Goal: Find specific page/section: Find specific page/section

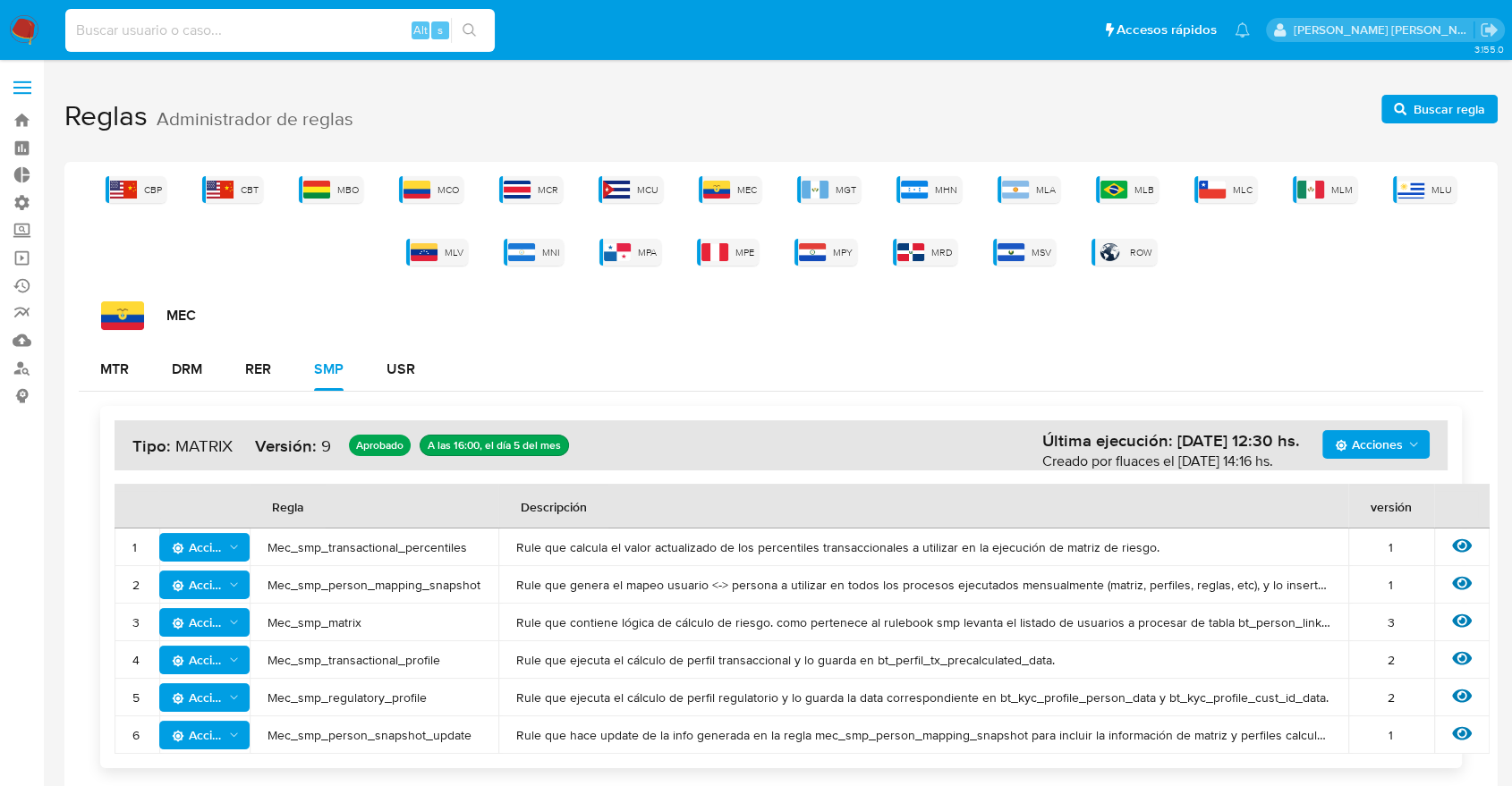
click at [120, 38] on input at bounding box center [280, 31] width 430 height 23
type input "[PERSON_NAME].mer"
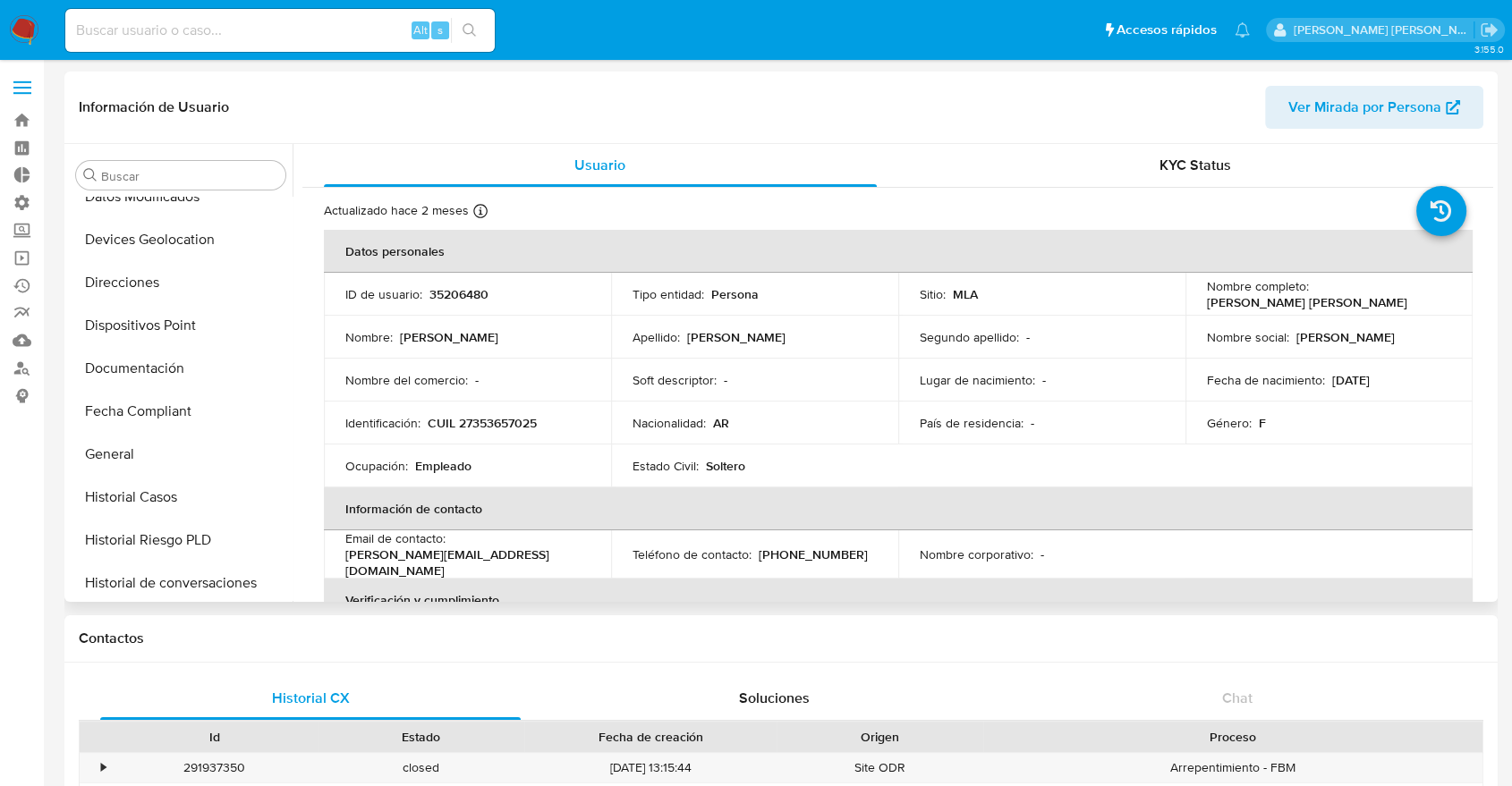
select select "10"
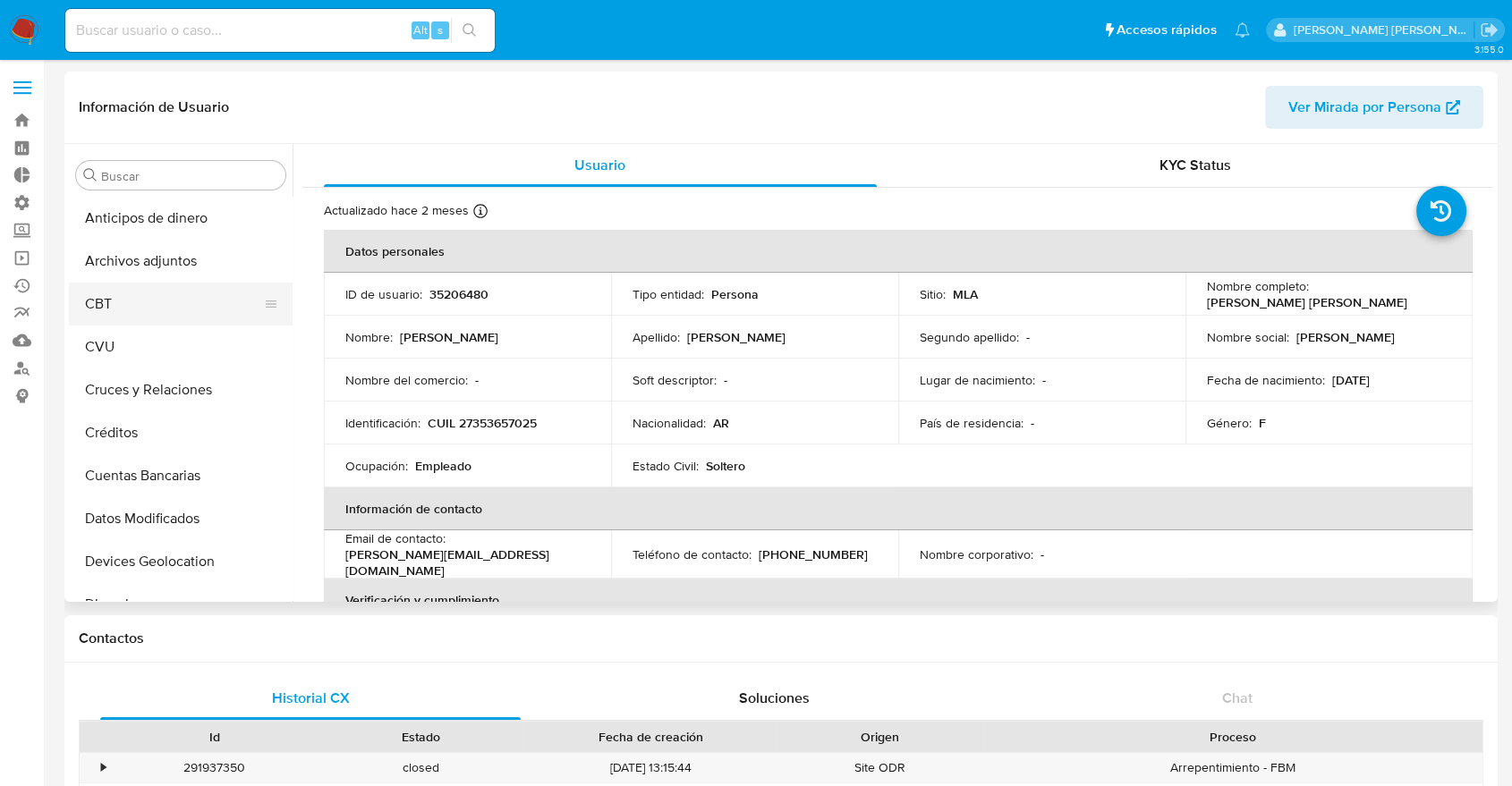
click at [115, 308] on button "CBT" at bounding box center [173, 304] width 209 height 43
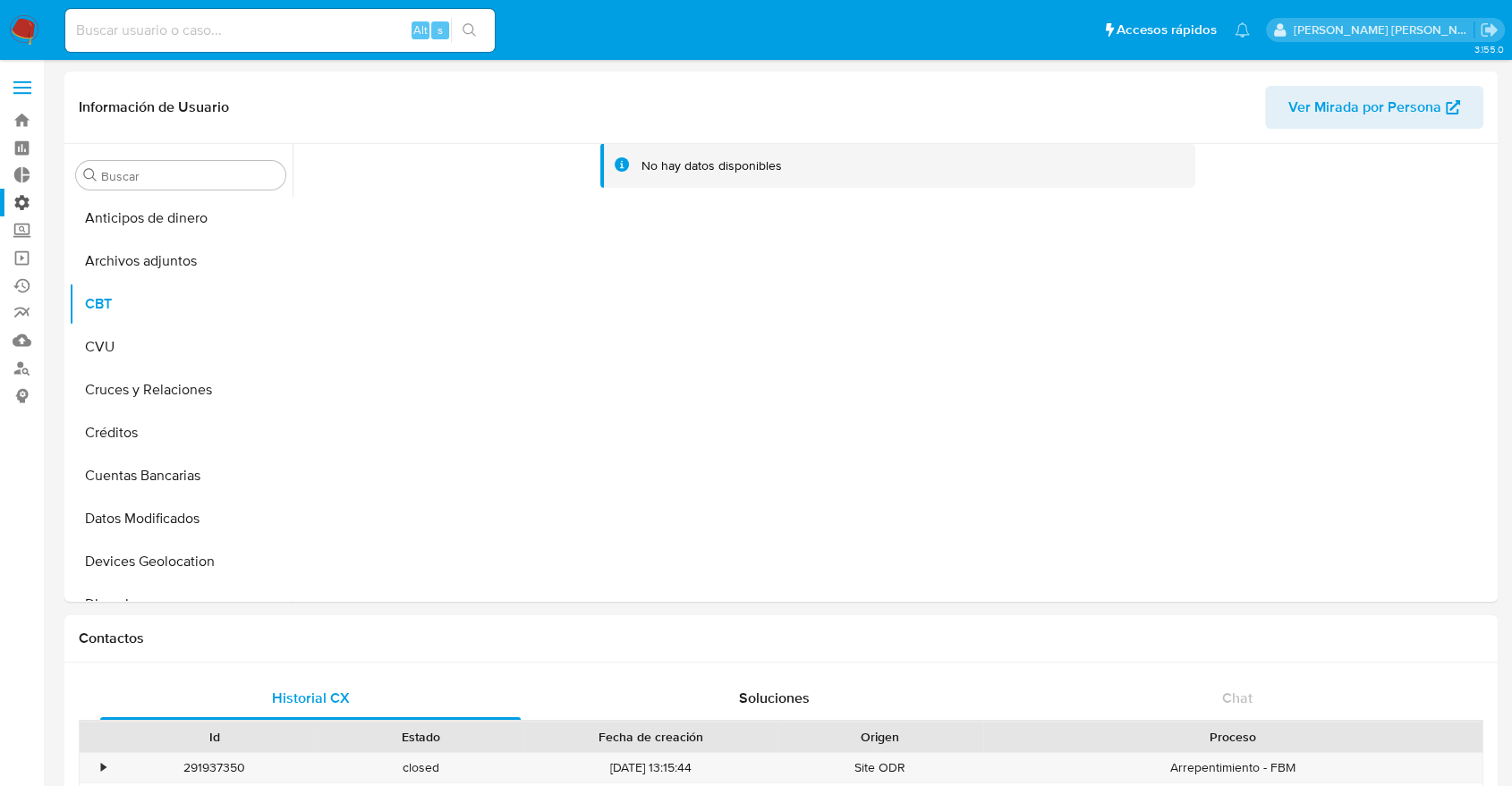
click at [20, 196] on label "Administración" at bounding box center [106, 202] width 213 height 28
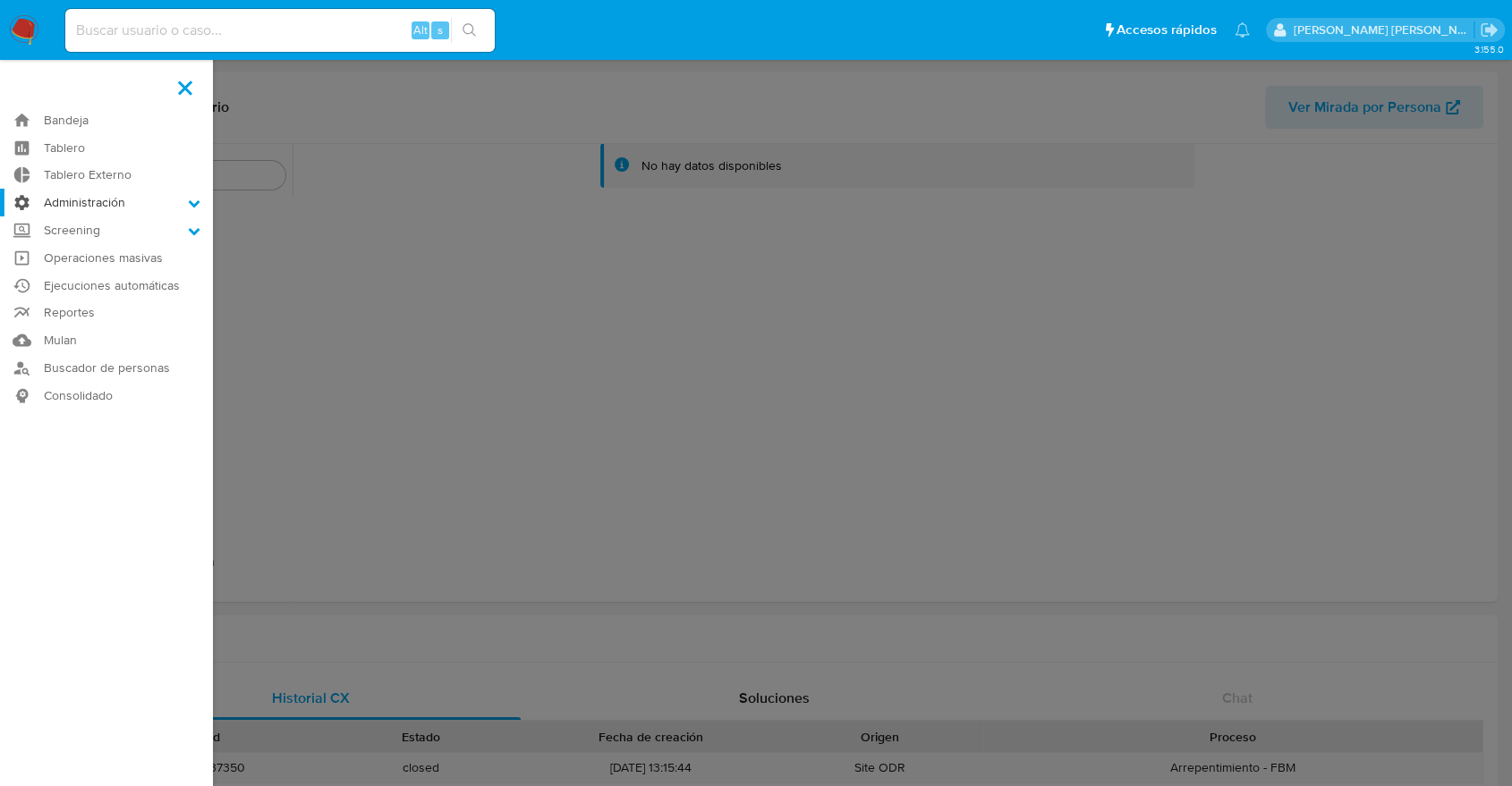
click at [0, 0] on input "Administración" at bounding box center [0, 0] width 0 height 0
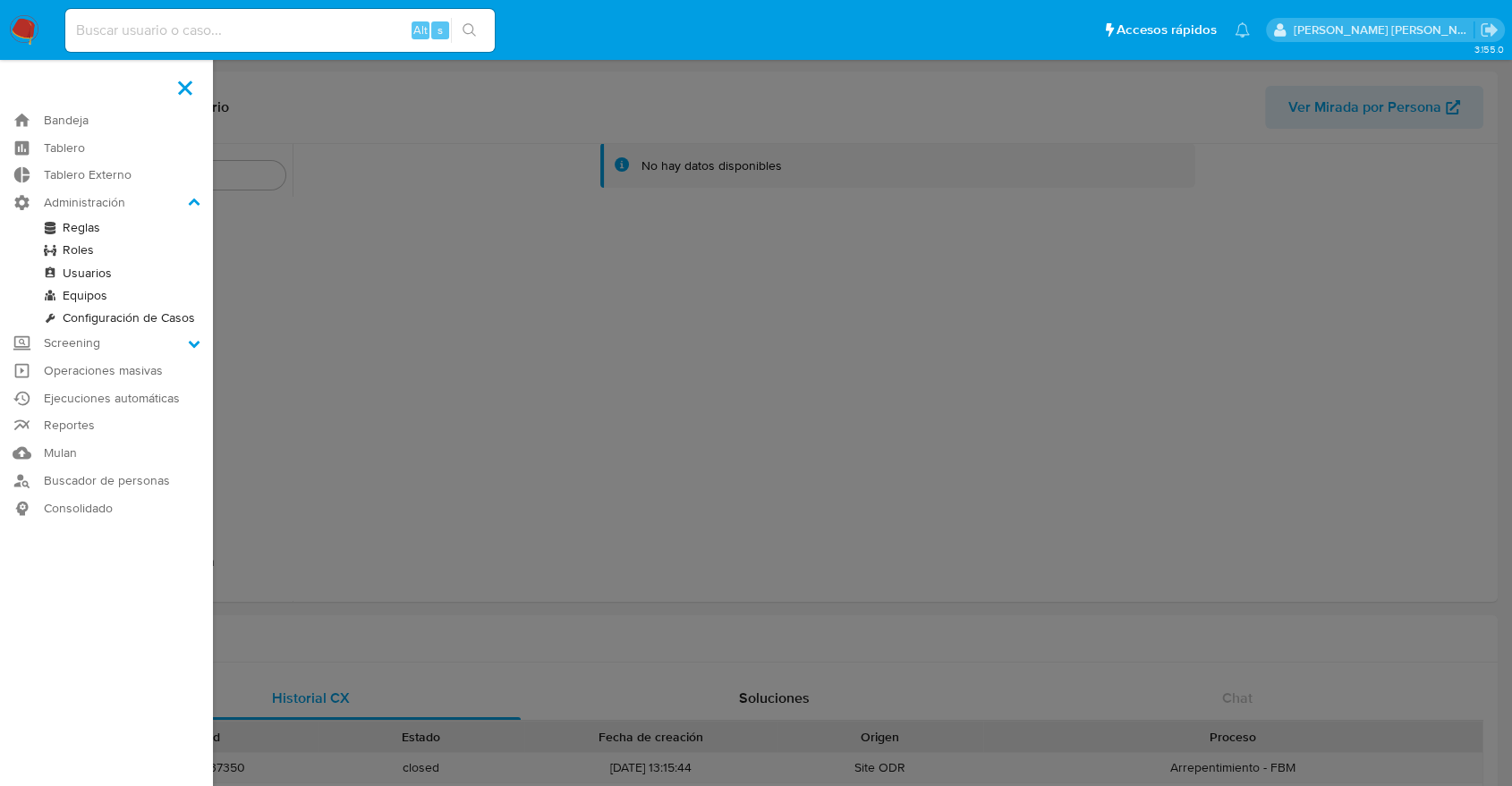
click at [90, 226] on link "Reglas" at bounding box center [106, 227] width 213 height 22
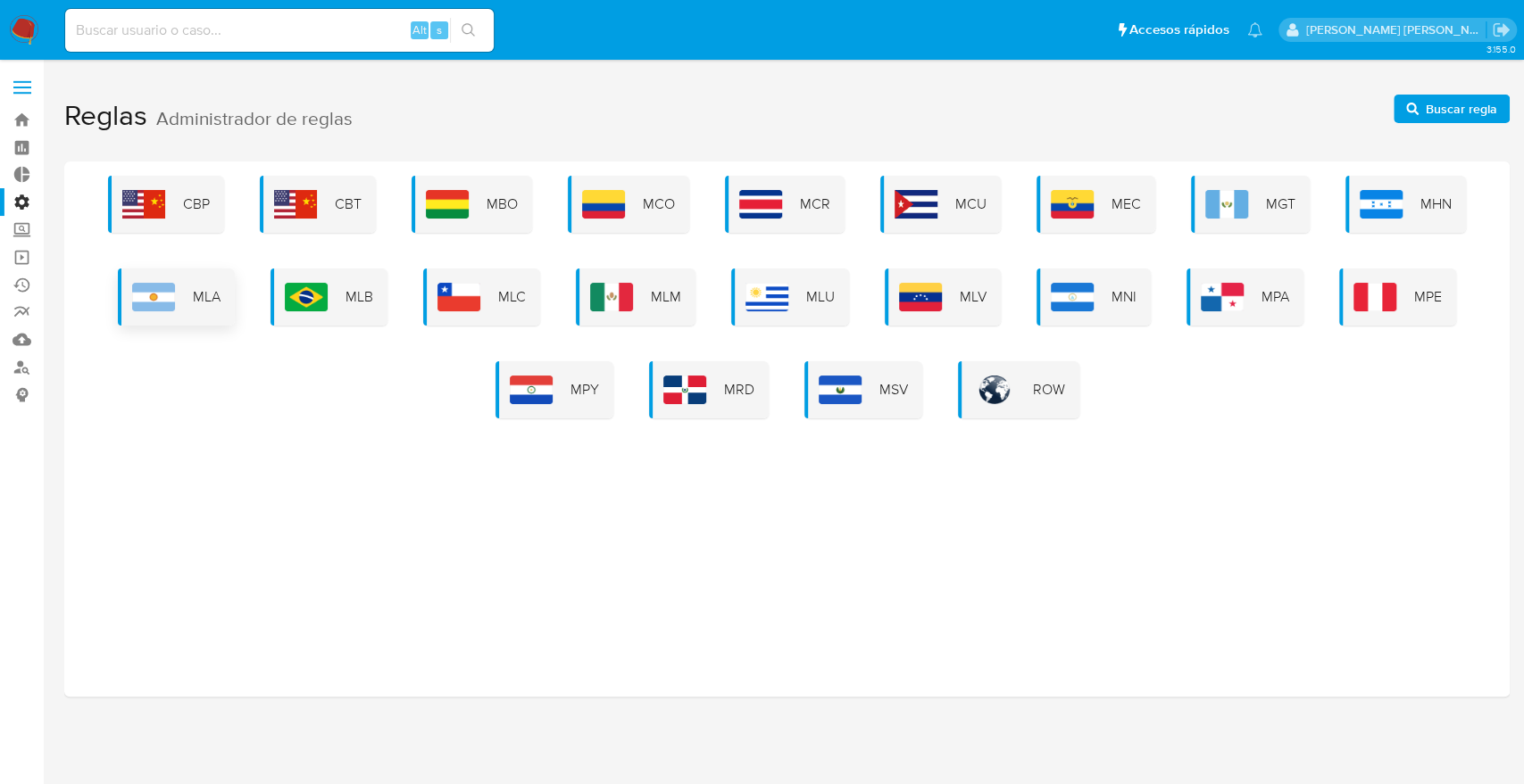
click at [176, 296] on div "MLA" at bounding box center [176, 297] width 117 height 57
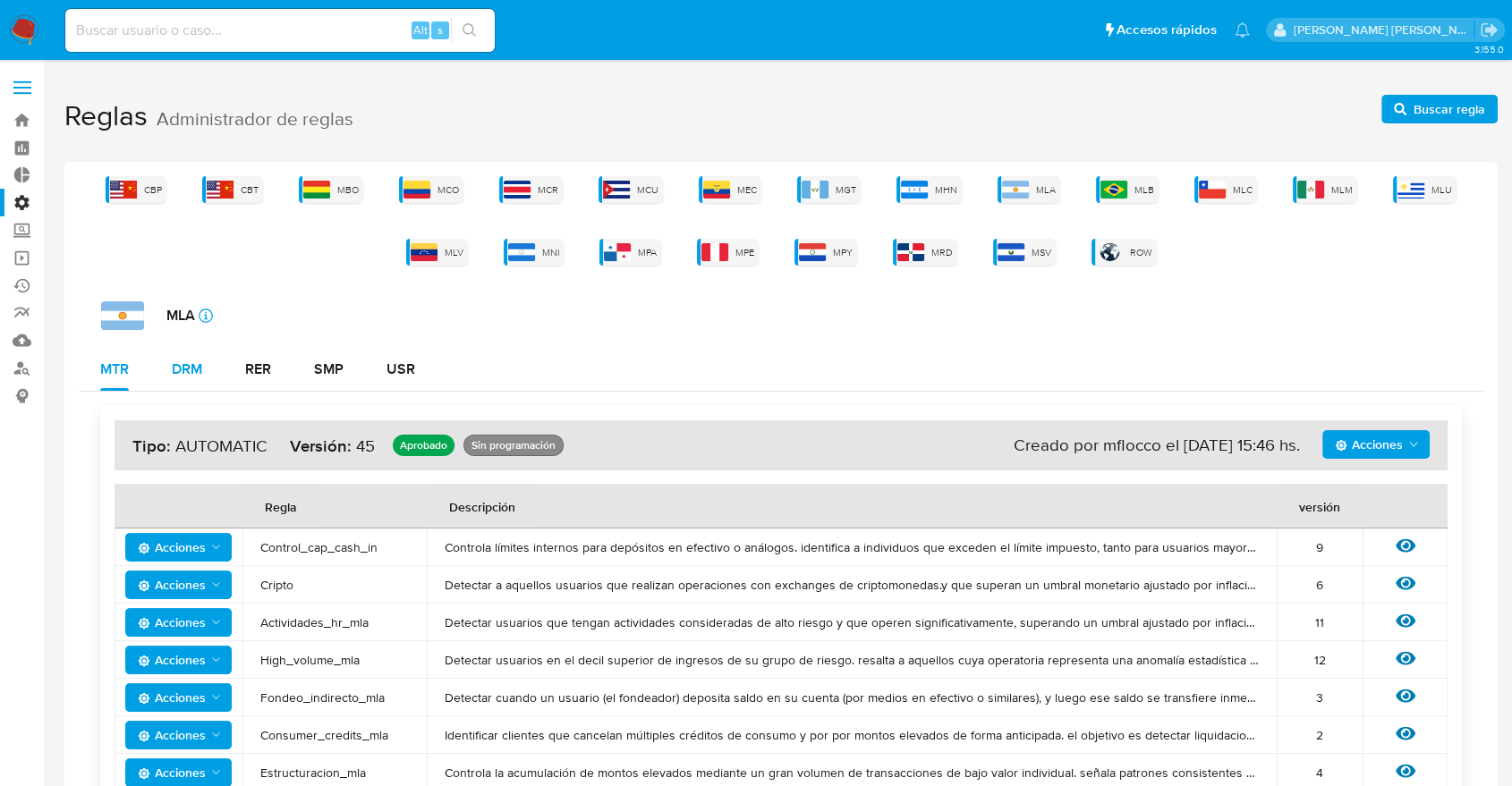
click at [197, 363] on div "DRM" at bounding box center [187, 370] width 31 height 14
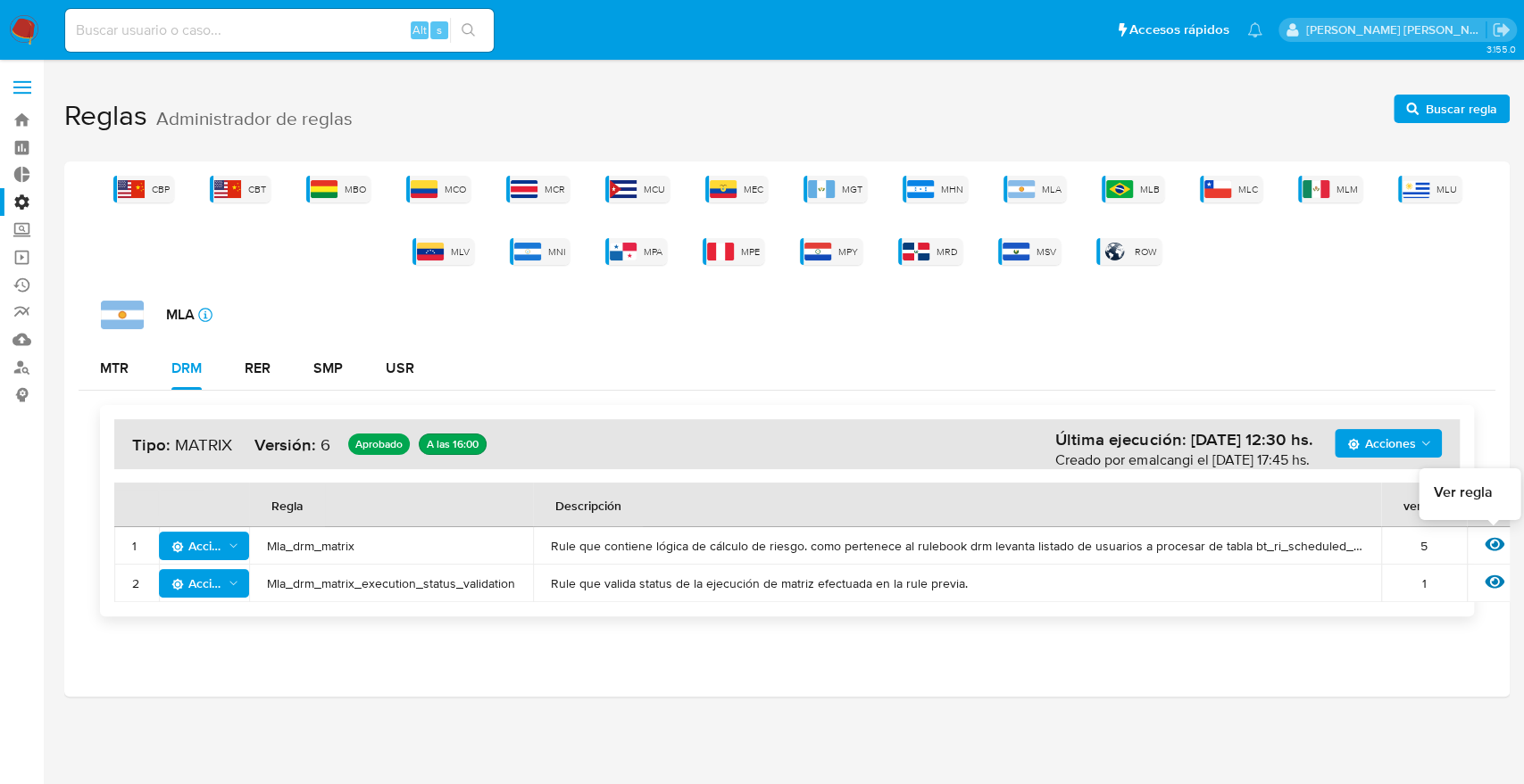
click at [1496, 541] on icon at bounding box center [1494, 544] width 20 height 13
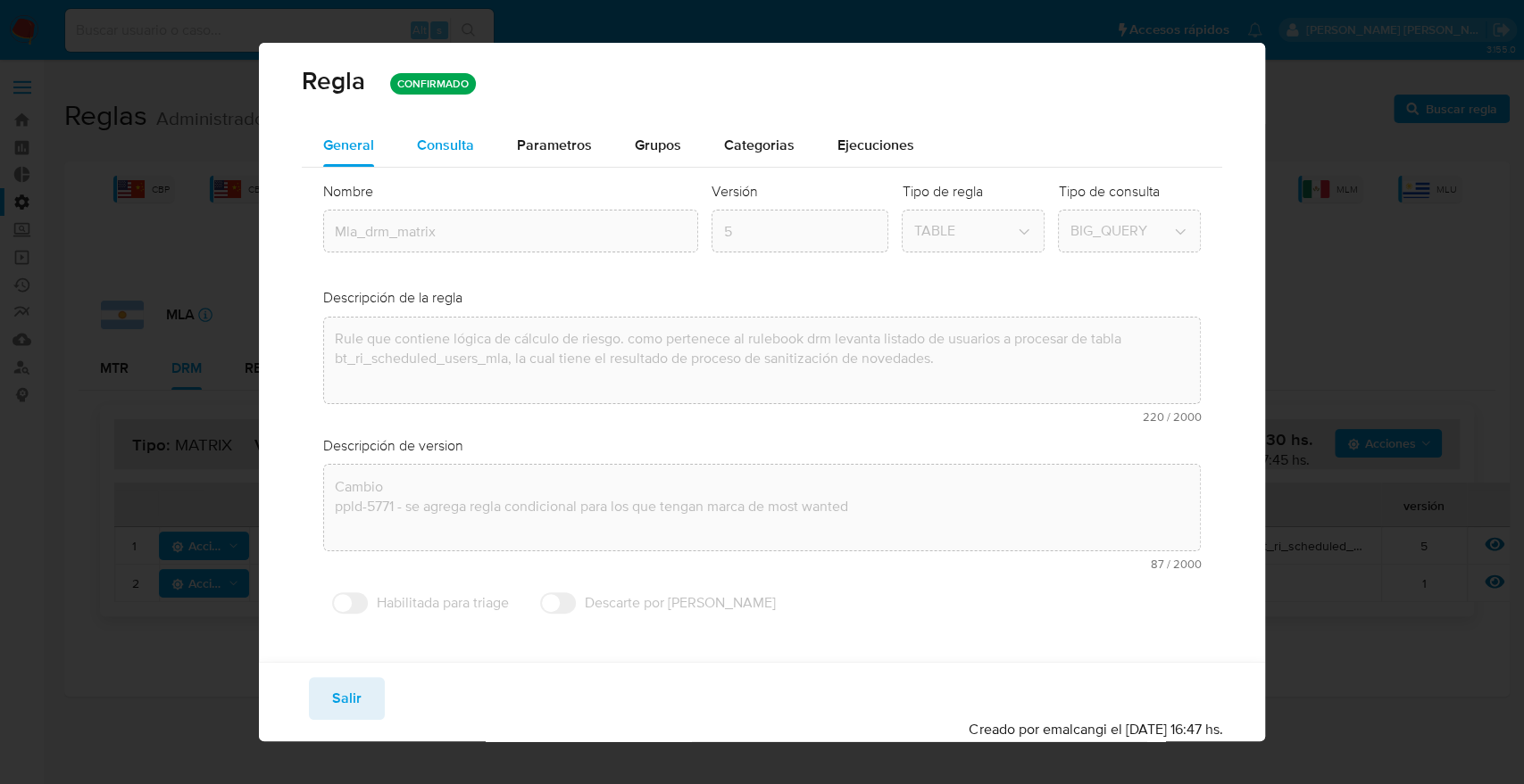
click at [443, 146] on span "Consulta" at bounding box center [446, 145] width 57 height 21
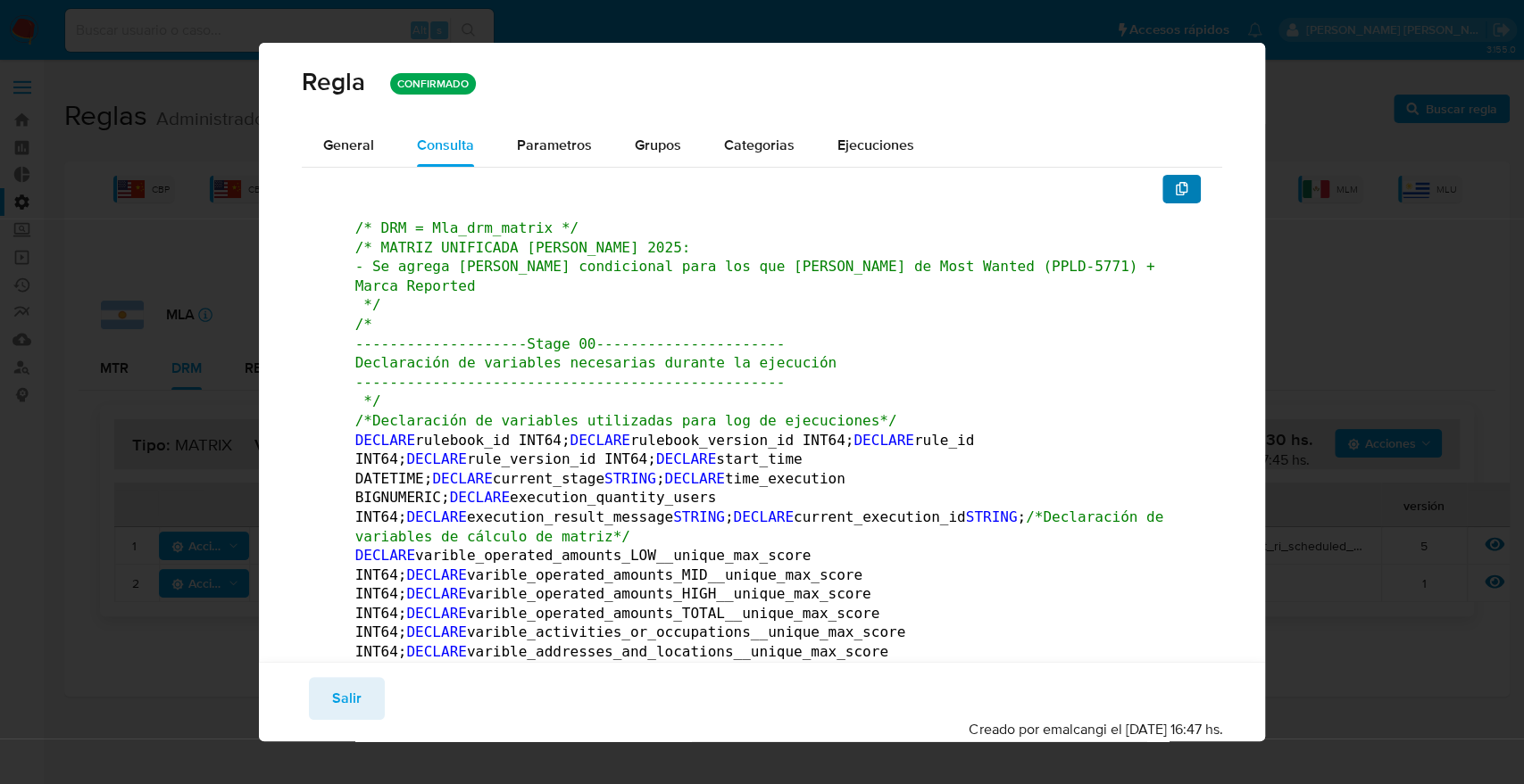
click at [1175, 194] on icon "button" at bounding box center [1182, 189] width 14 height 14
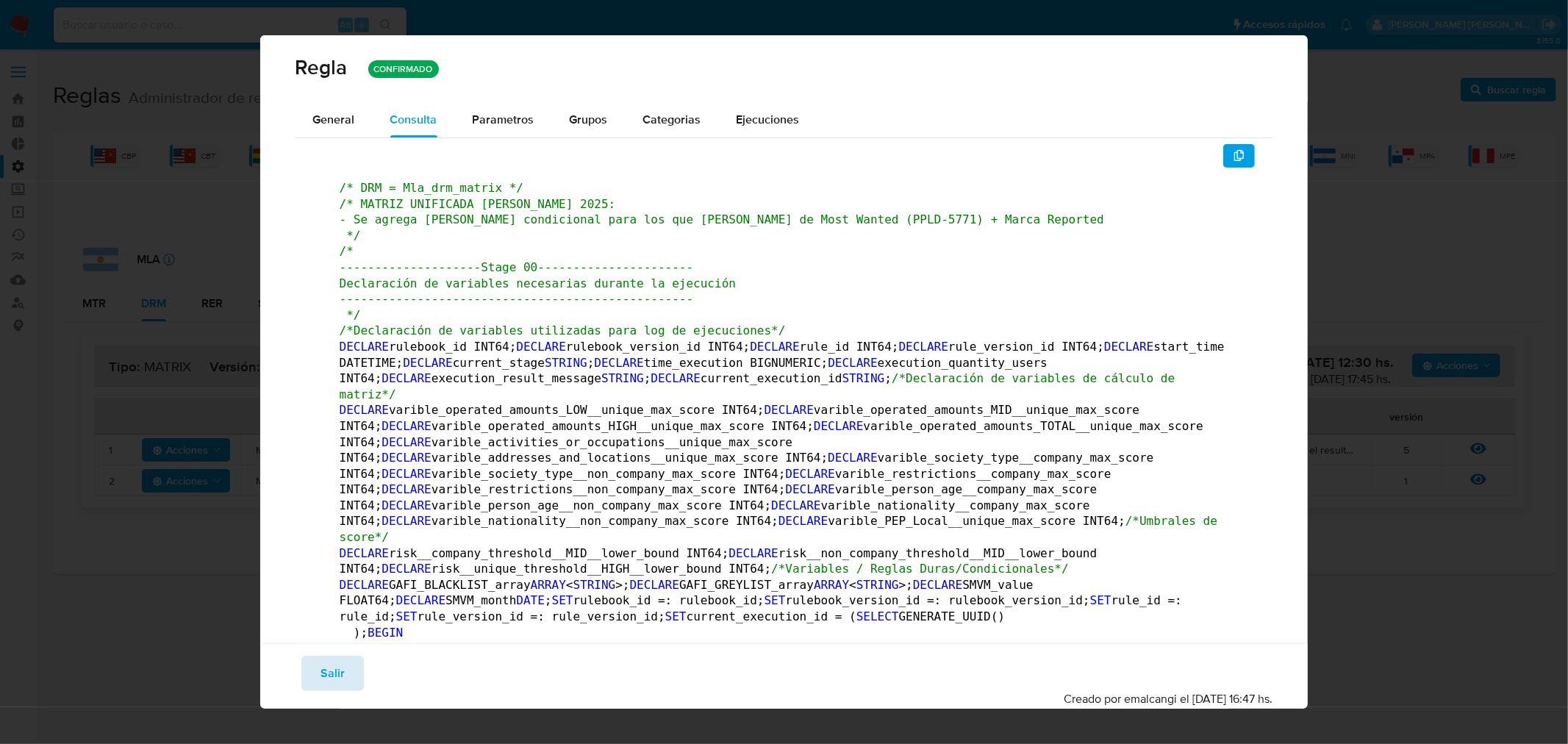
drag, startPoint x: 324, startPoint y: 671, endPoint x: 43, endPoint y: 208, distance: 541.6
click at [318, 645] on button "Salir" at bounding box center [332, 673] width 63 height 35
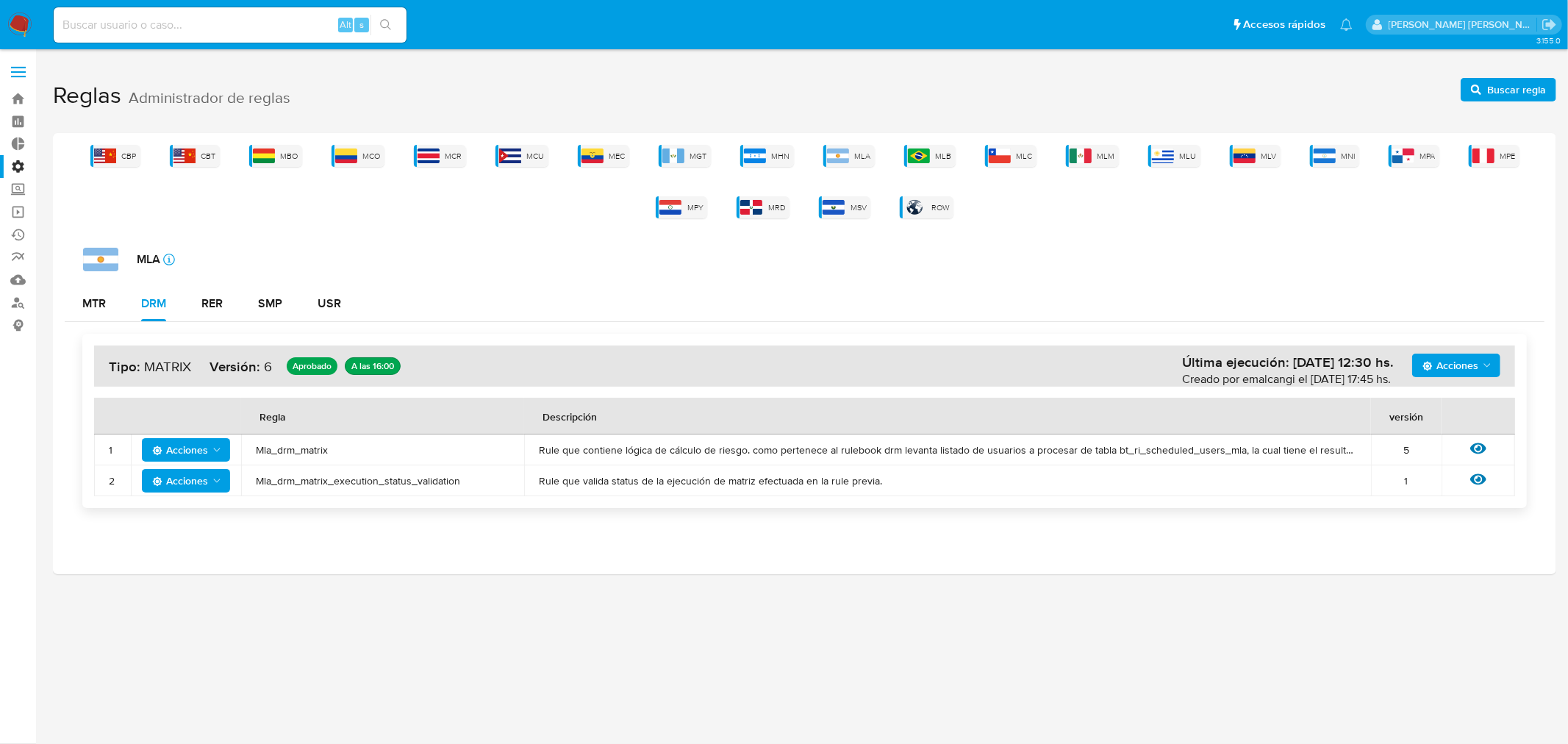
click at [114, 37] on div "Alt s" at bounding box center [230, 25] width 353 height 35
click at [100, 25] on input at bounding box center [230, 25] width 353 height 19
type input "merano"
type input "[PERSON_NAME].mer"
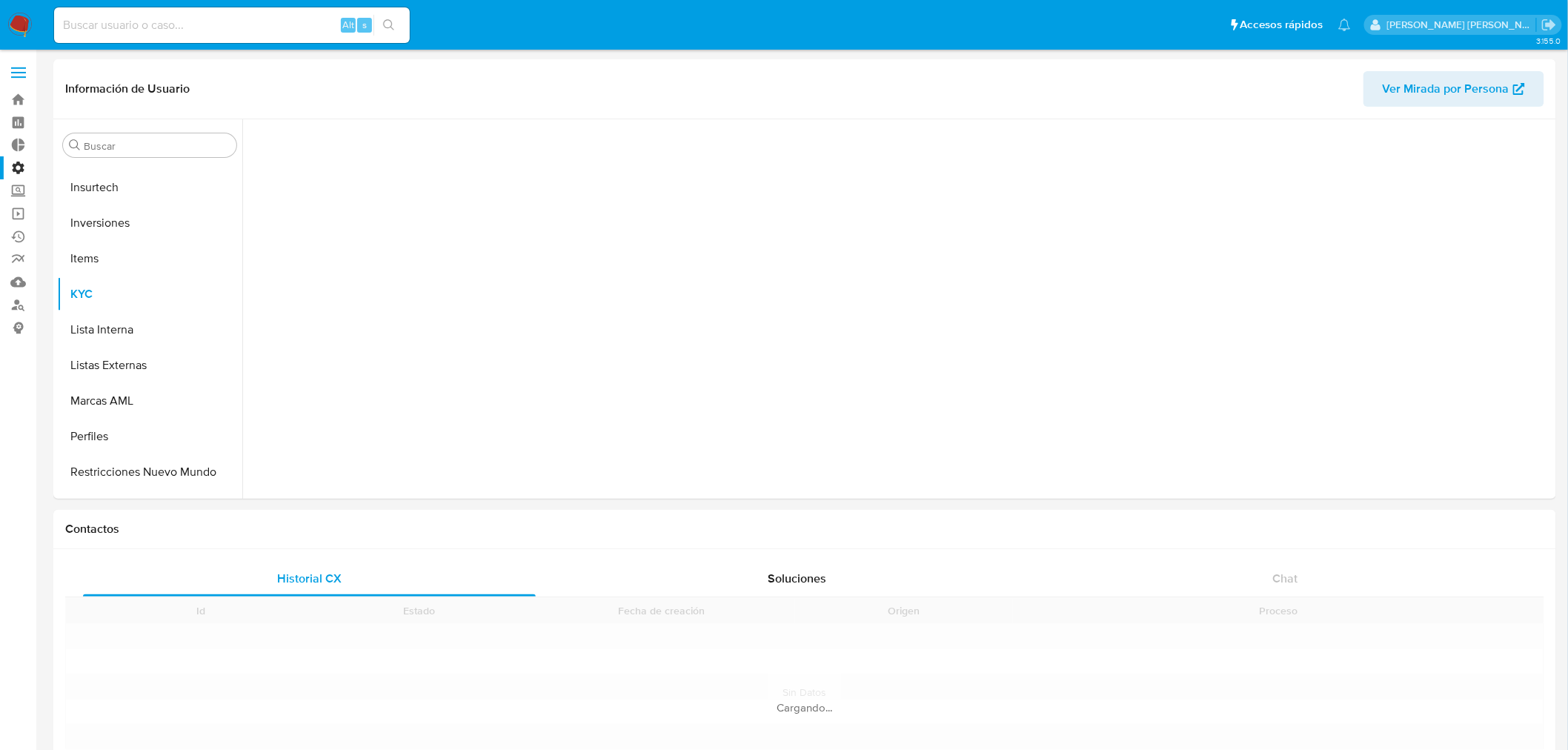
scroll to position [696, 0]
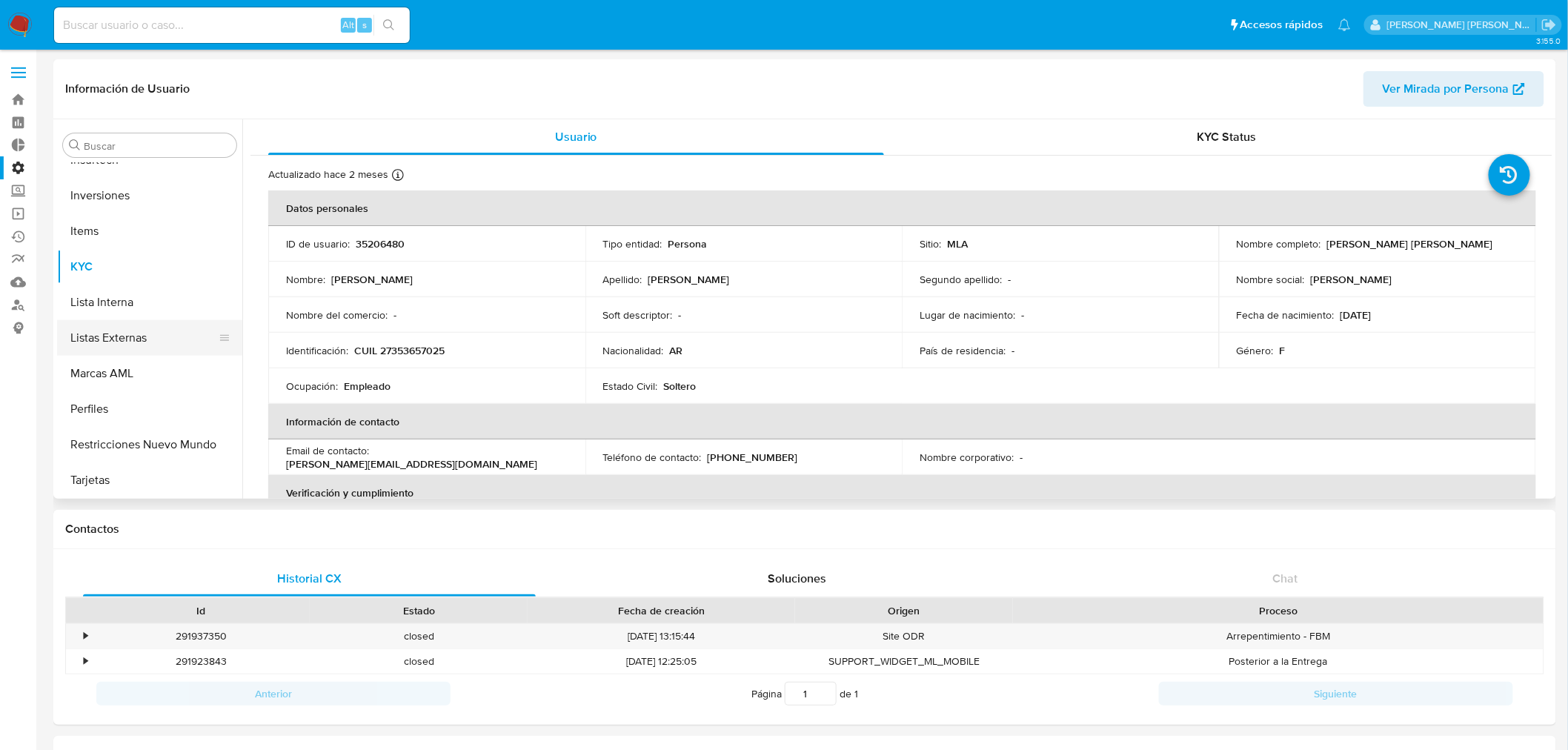
select select "10"
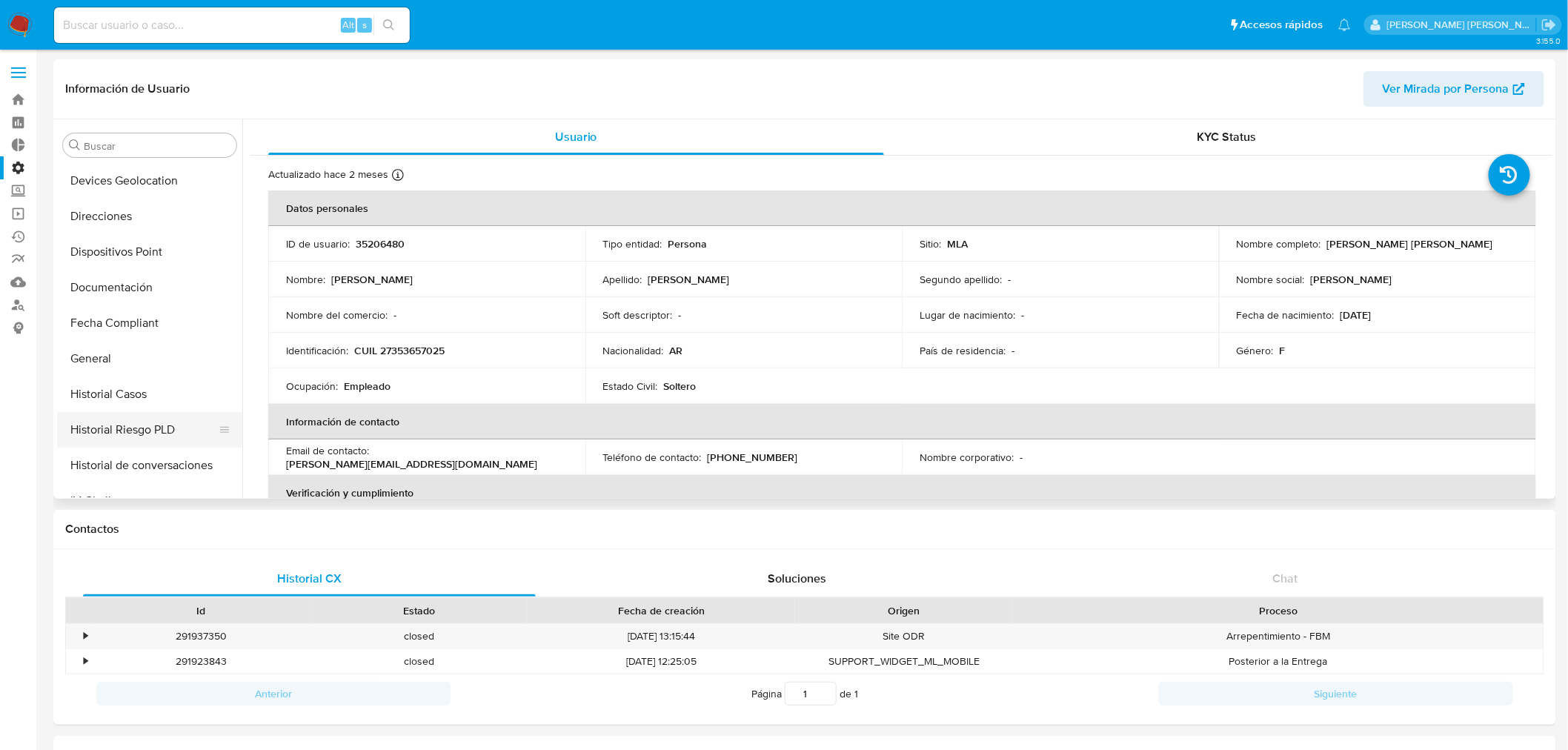
click at [120, 424] on button "Historial Riesgo PLD" at bounding box center [143, 430] width 173 height 36
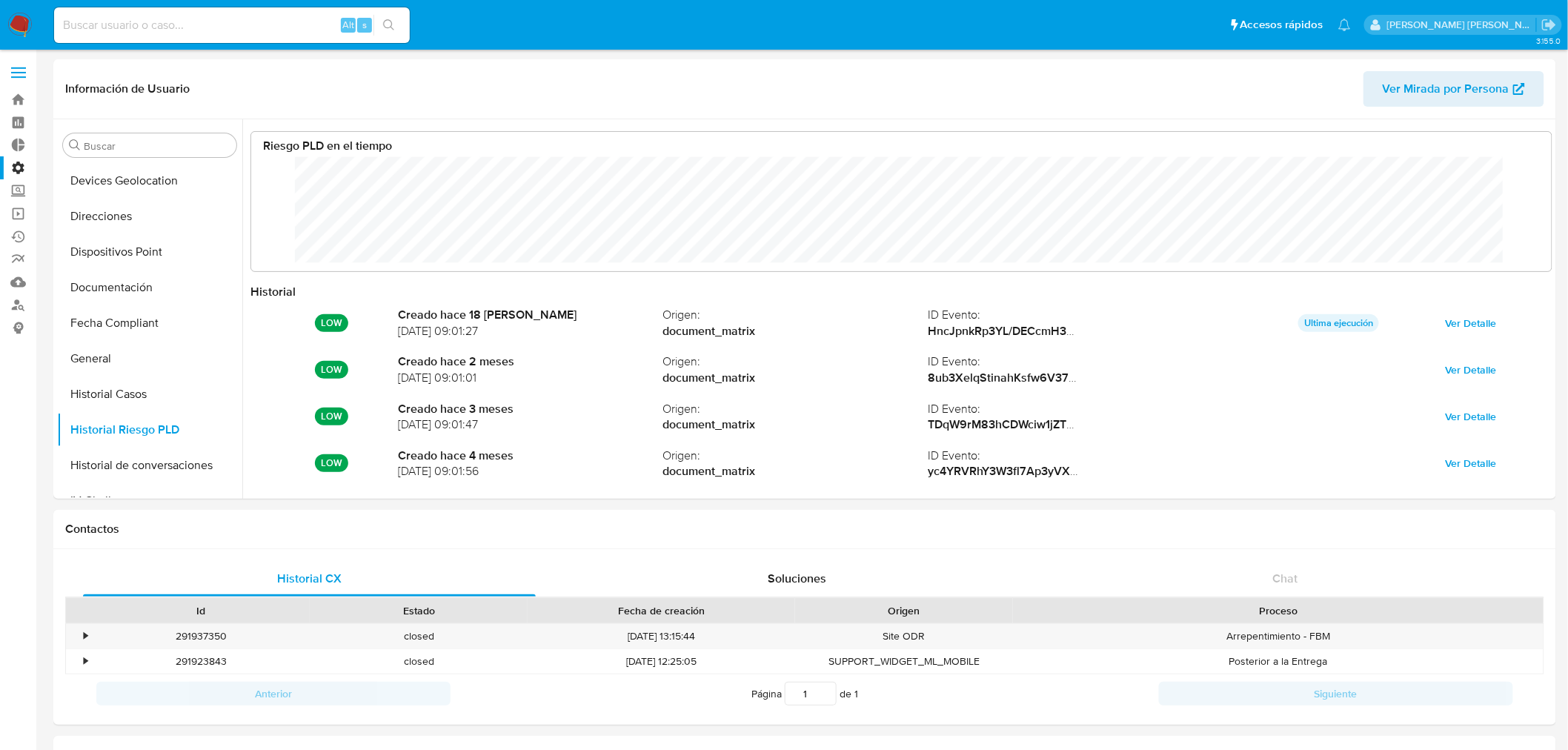
scroll to position [111, 1271]
